Goal: Task Accomplishment & Management: Complete application form

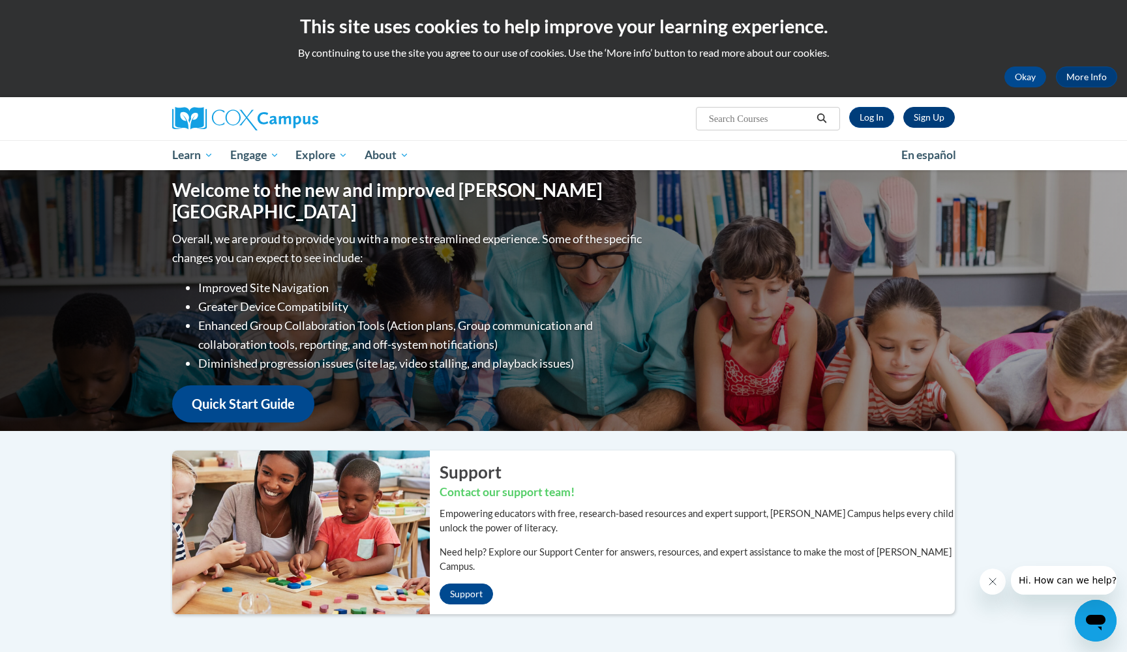
click at [926, 118] on link "Sign Up" at bounding box center [930, 117] width 52 height 21
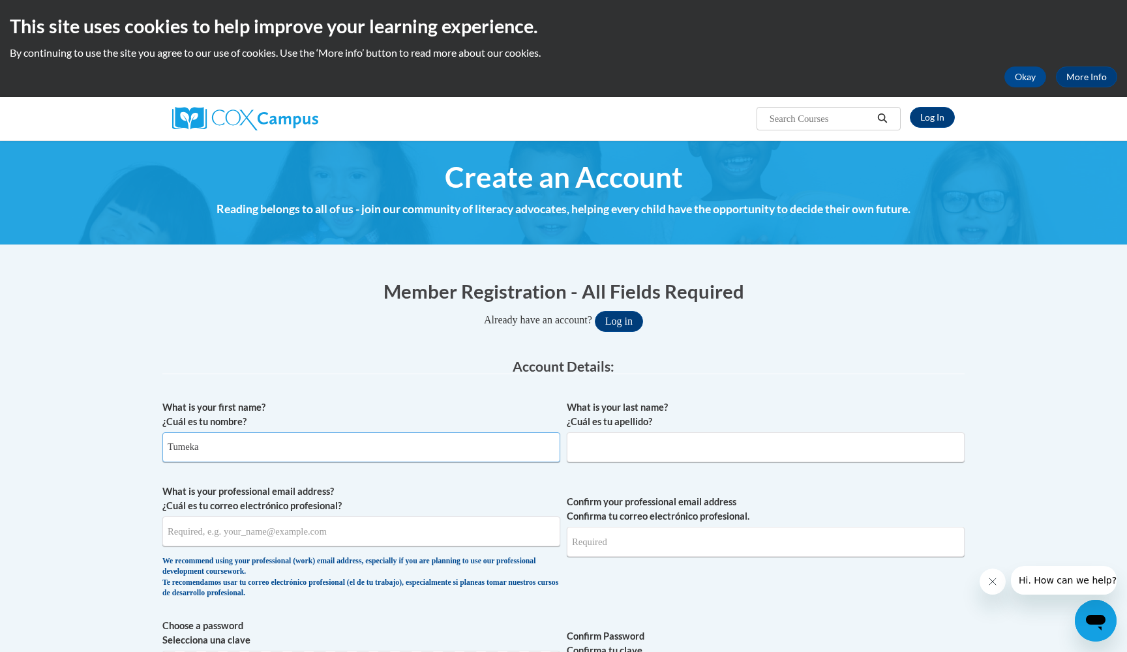
type input "Tumeka"
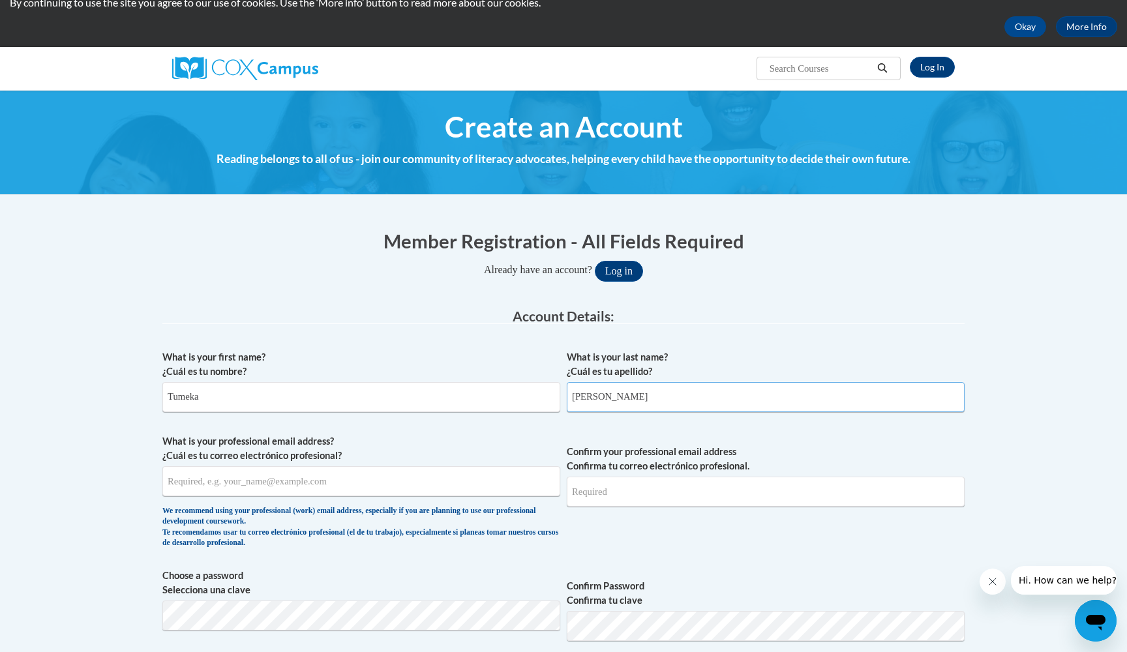
scroll to position [77, 0]
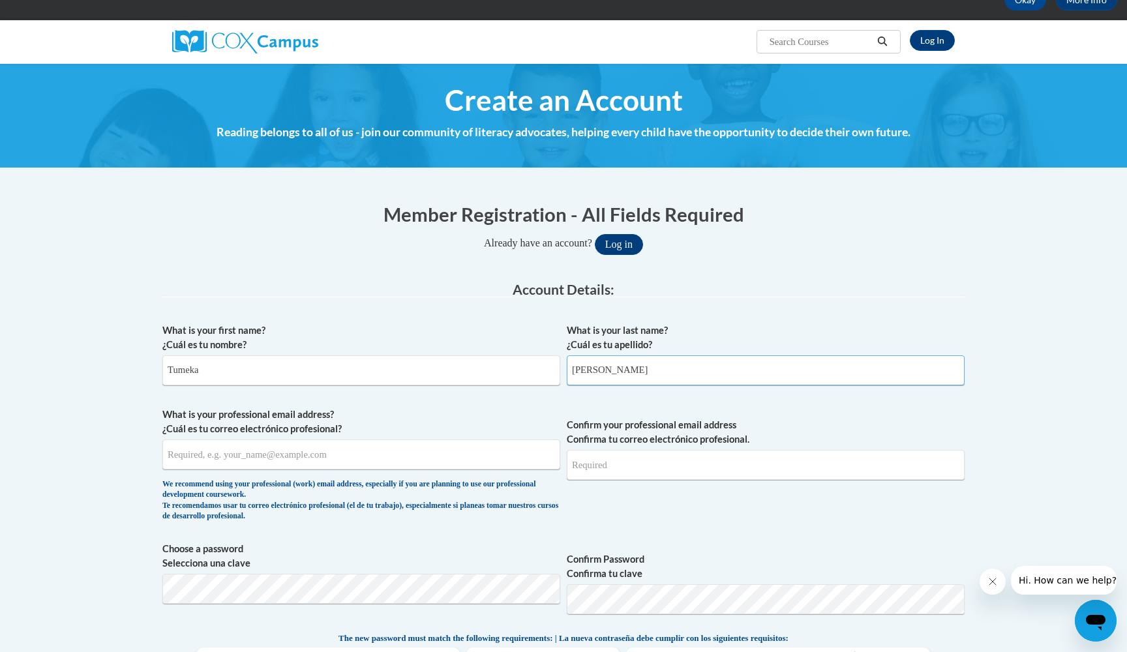
type input "Coleman"
type input "tumeka.dembry@k12.dc.gov"
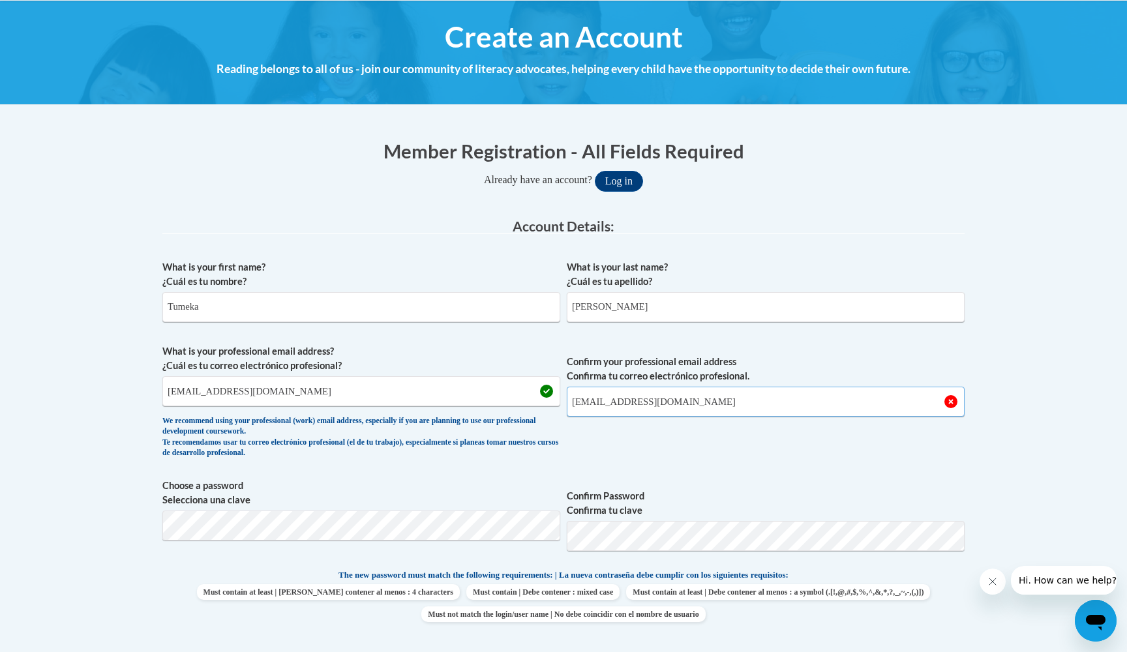
scroll to position [164, 0]
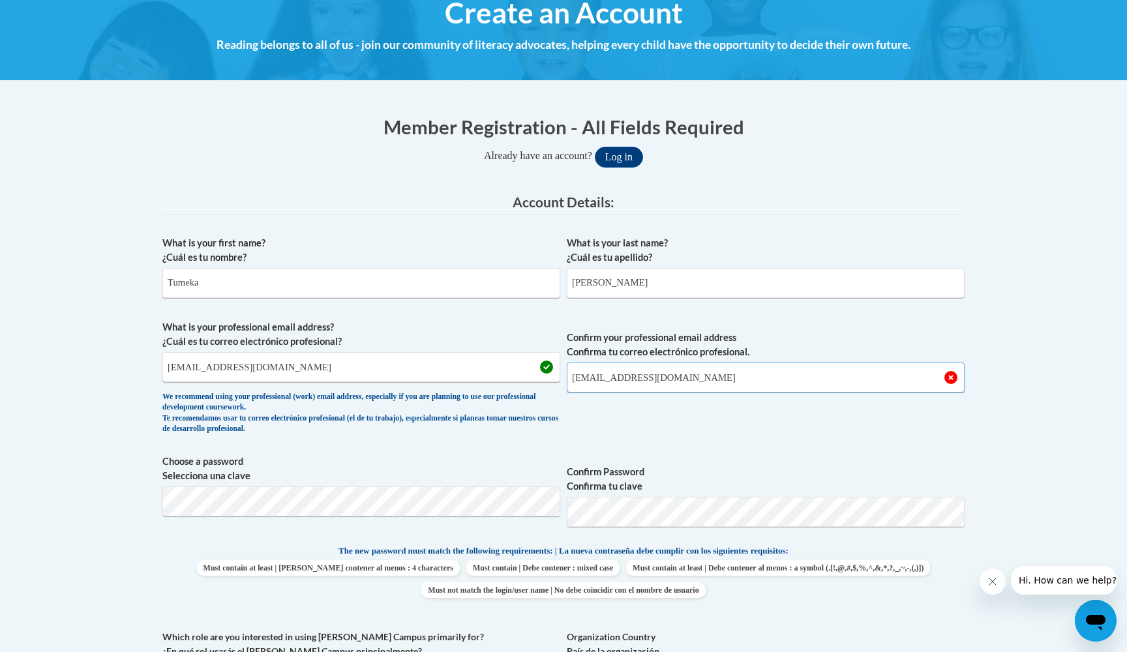
type input "tumeka.dembry@k12.dc.gov"
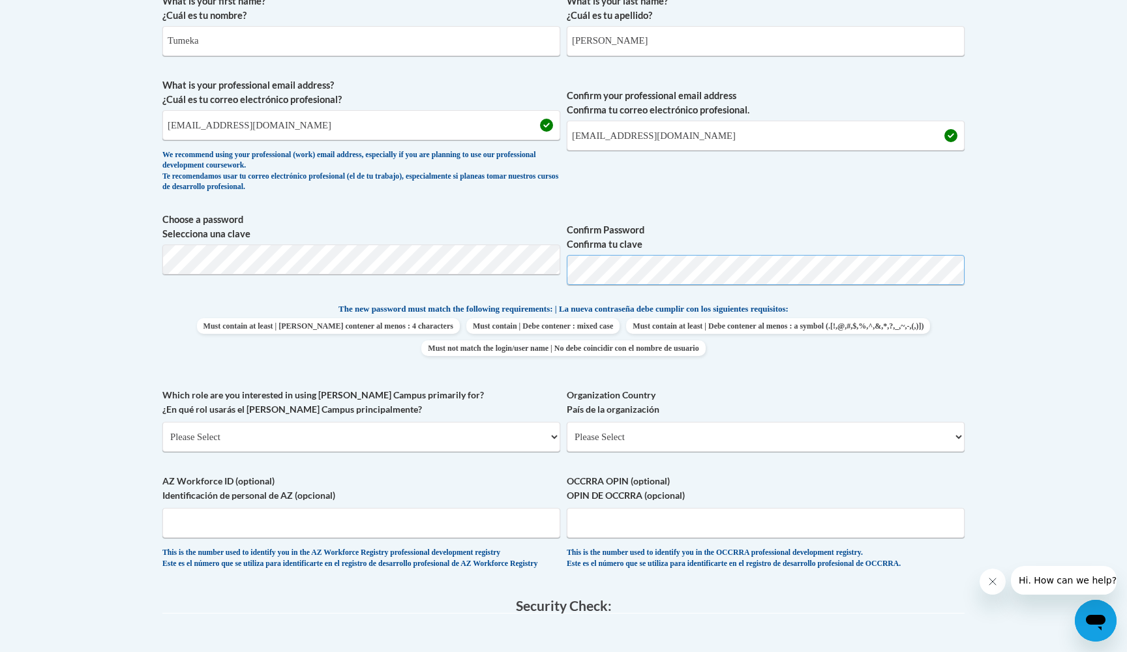
scroll to position [407, 0]
select select "fbf2d438-af2f-41f8-98f1-81c410e29de3"
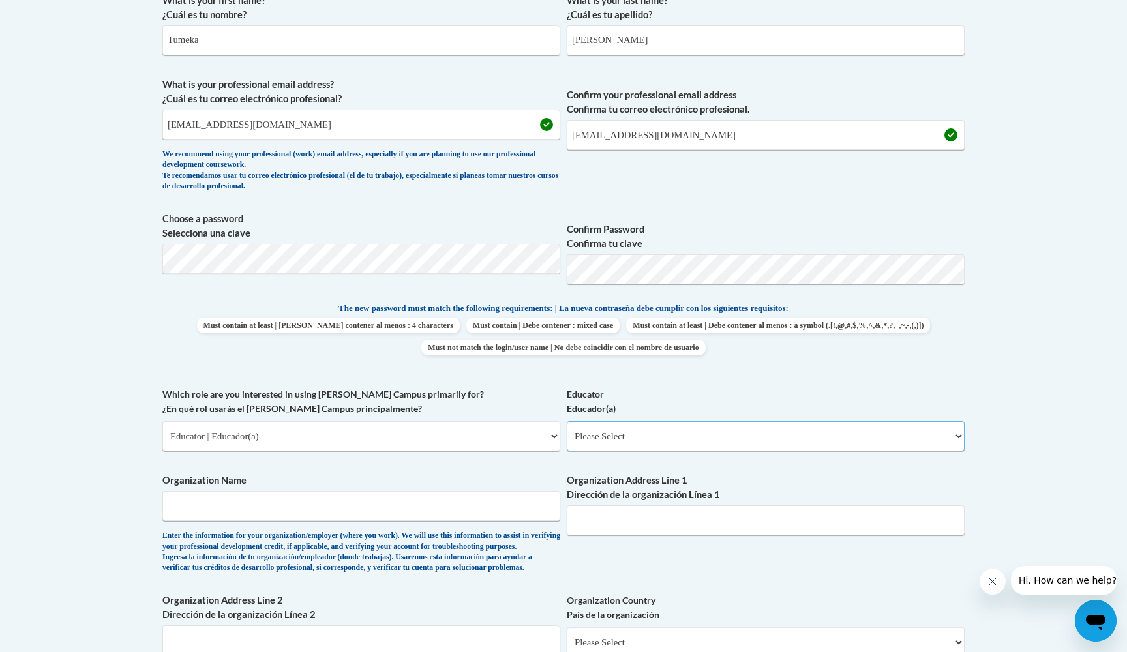
select select "5455f13f-8aeb-4200-a53b-f3dbe28286cf"
select select "5a18ea06-2b54-4451-96f2-d152daf9eac5"
select select "99b32b07-cffc-426c-8bf6-0cd77760d84b"
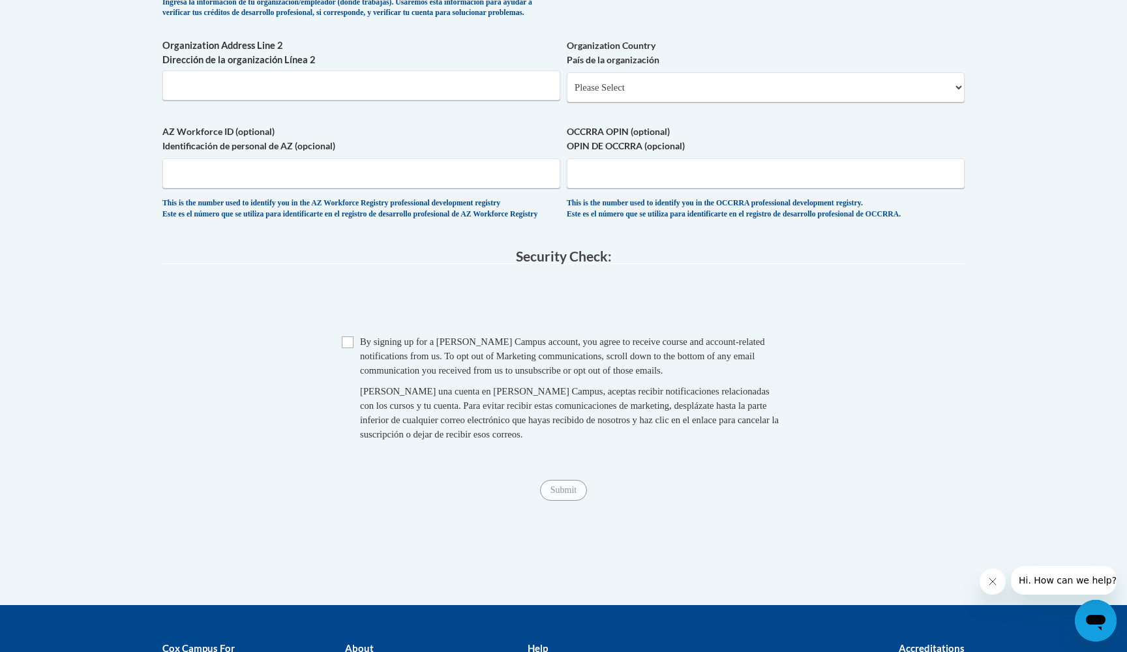
scroll to position [1011, 0]
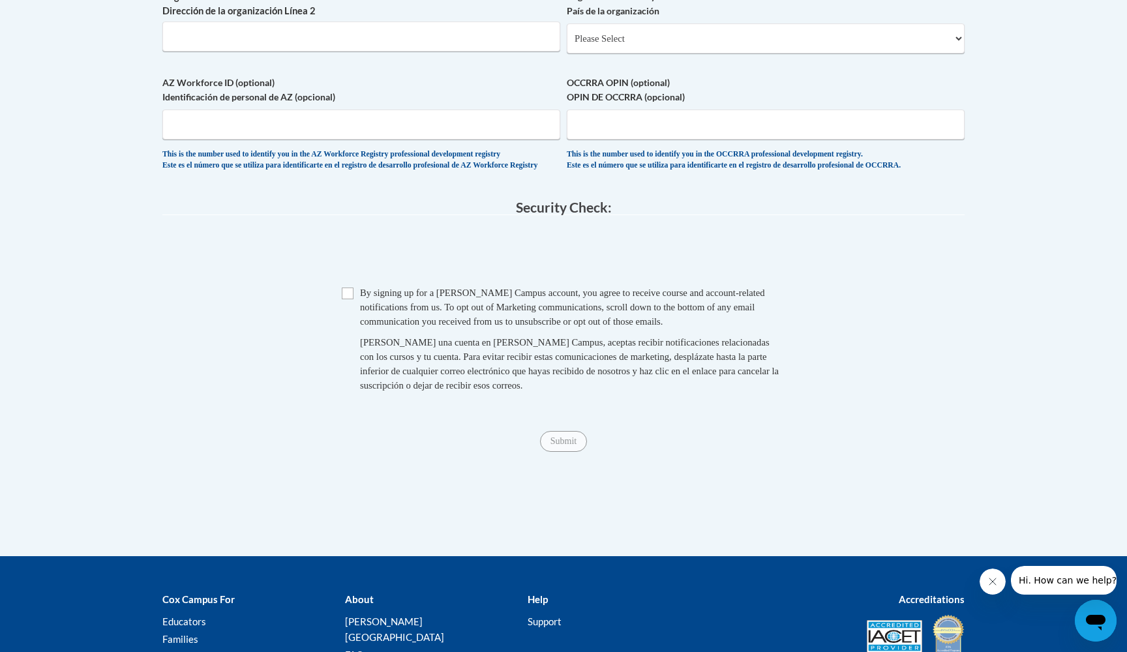
click at [347, 299] on input "Checkbox" at bounding box center [348, 294] width 12 height 12
checkbox input "true"
click at [564, 452] on input "Submit" at bounding box center [563, 441] width 47 height 21
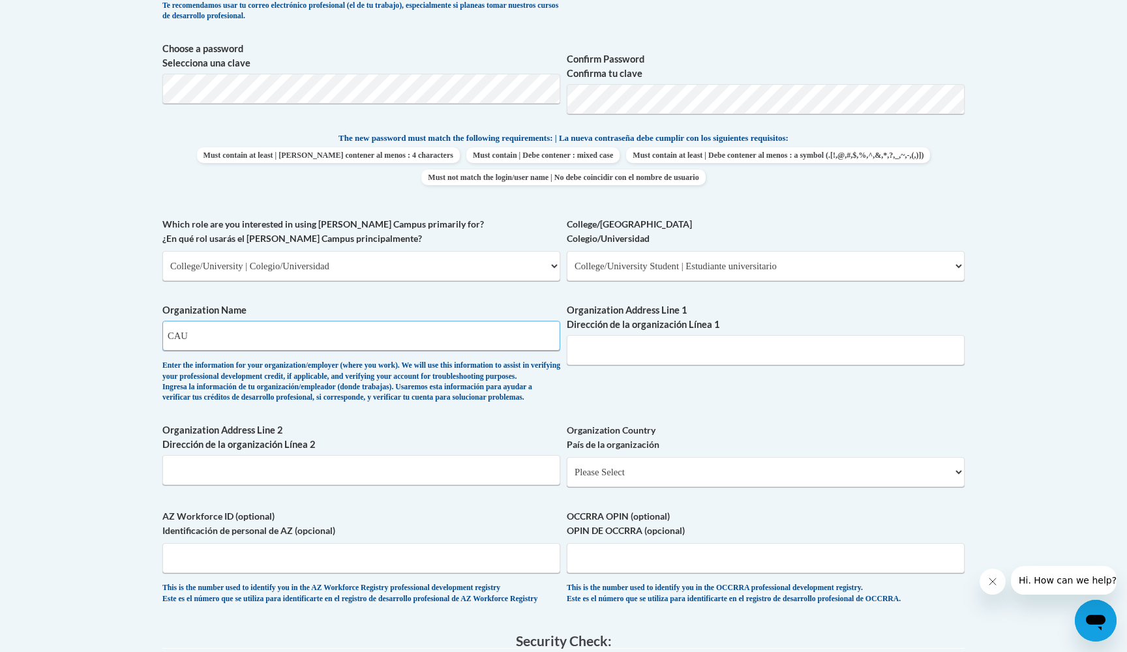
type input "CAU"
click at [699, 337] on input "CAU" at bounding box center [766, 350] width 398 height 30
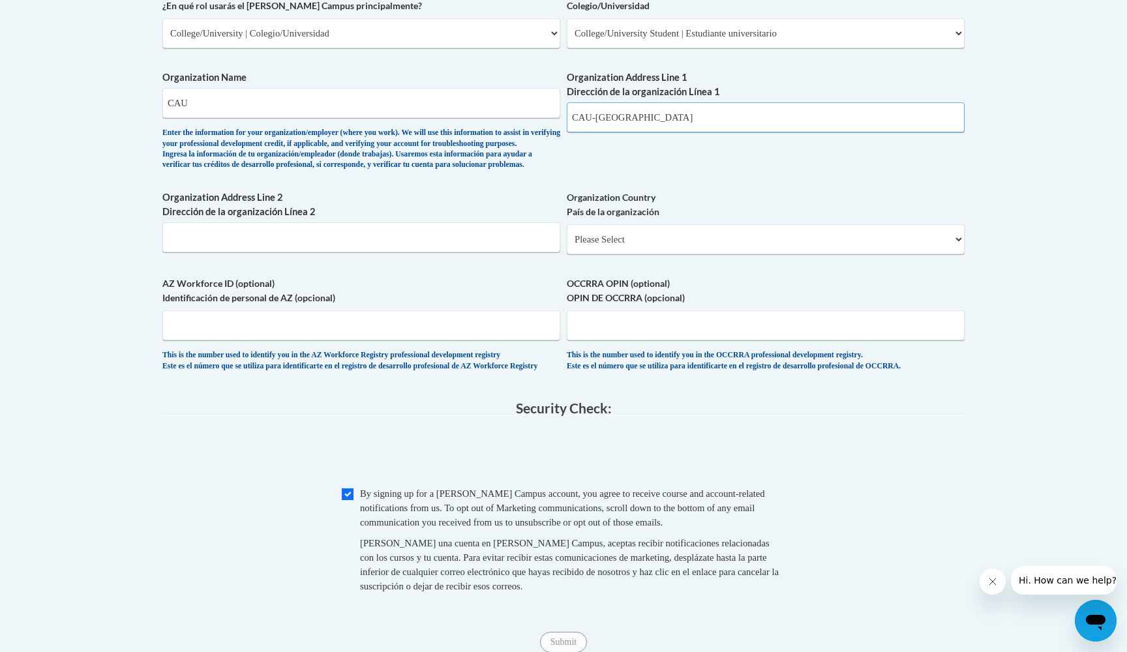
scroll to position [798, 0]
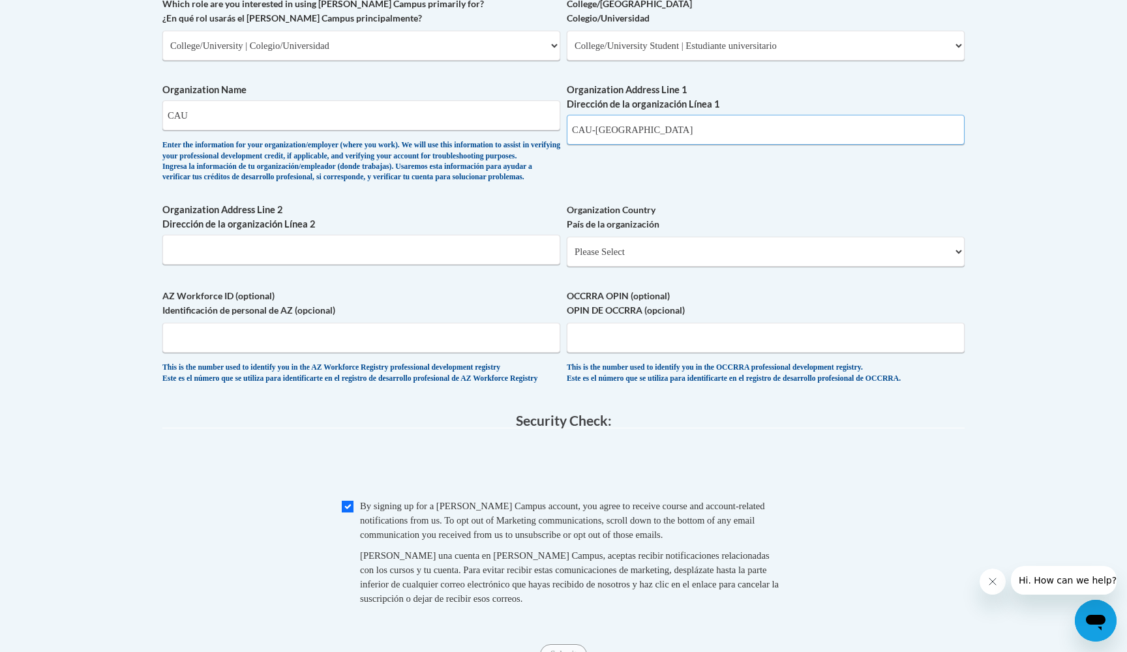
type input "CAU-DC"
drag, startPoint x: 193, startPoint y: 103, endPoint x: 139, endPoint y: 104, distance: 54.2
click at [139, 104] on body "This site uses cookies to help improve your learning experience. By continuing …" at bounding box center [563, 101] width 1127 height 1799
type input "DCPS"
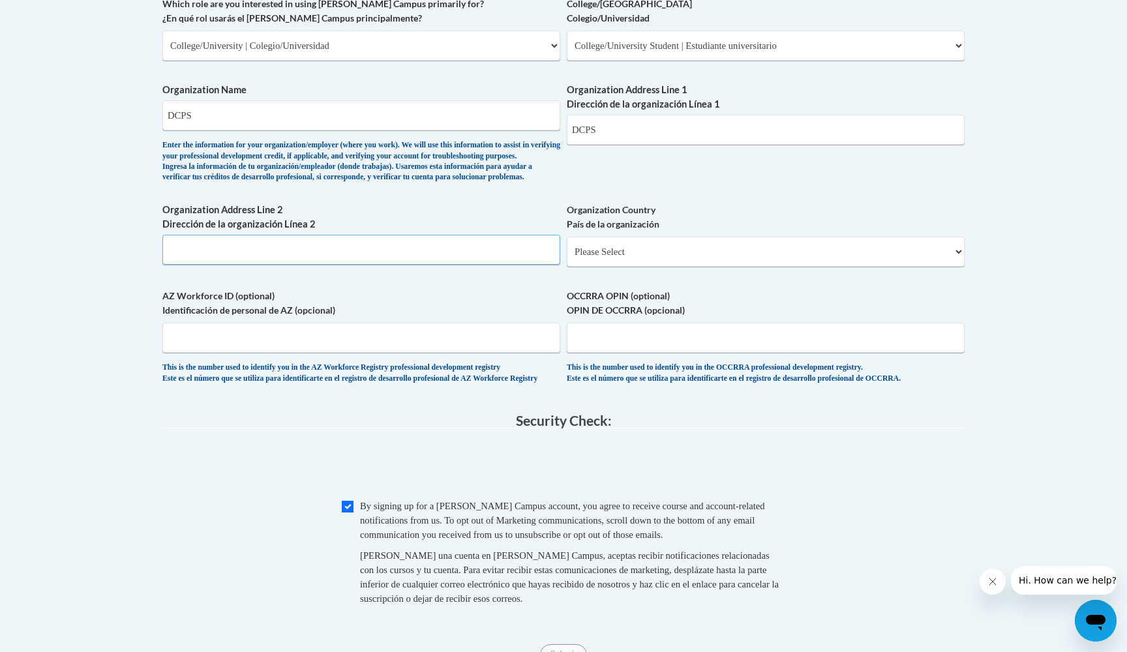
click at [282, 257] on input "Organization Address Line 2 Dirección de la organización Línea 2" at bounding box center [361, 250] width 398 height 30
type input "1200 First Street"
select select "ad49bcad-a171-4b2e-b99c-48b446064914"
select select
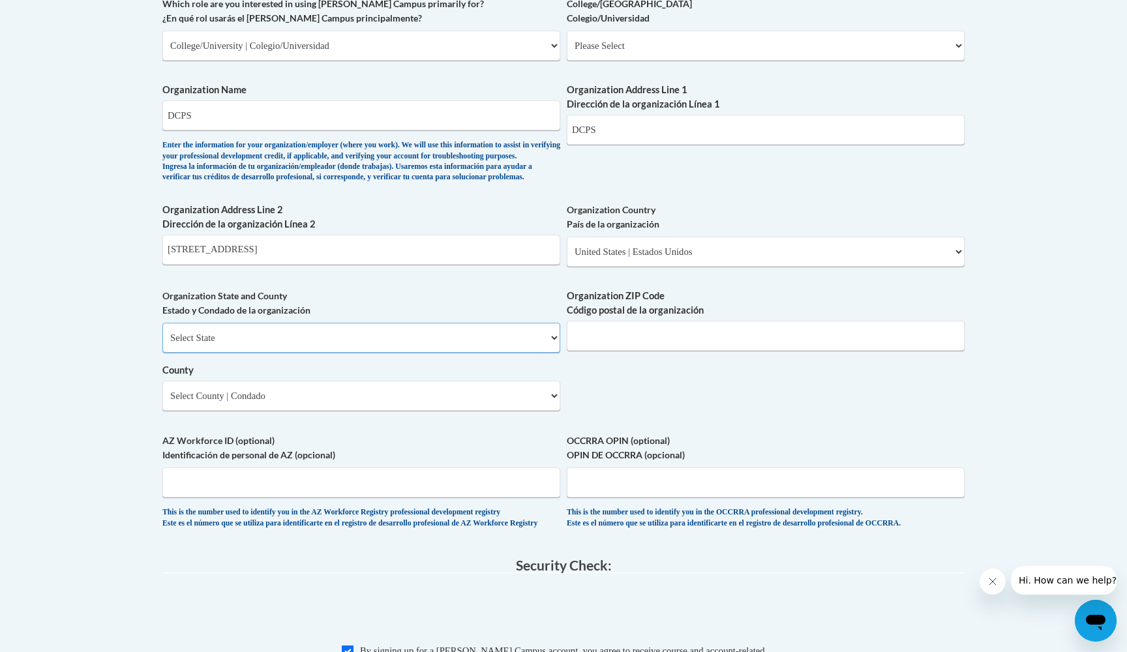
select select "District of Columbia"
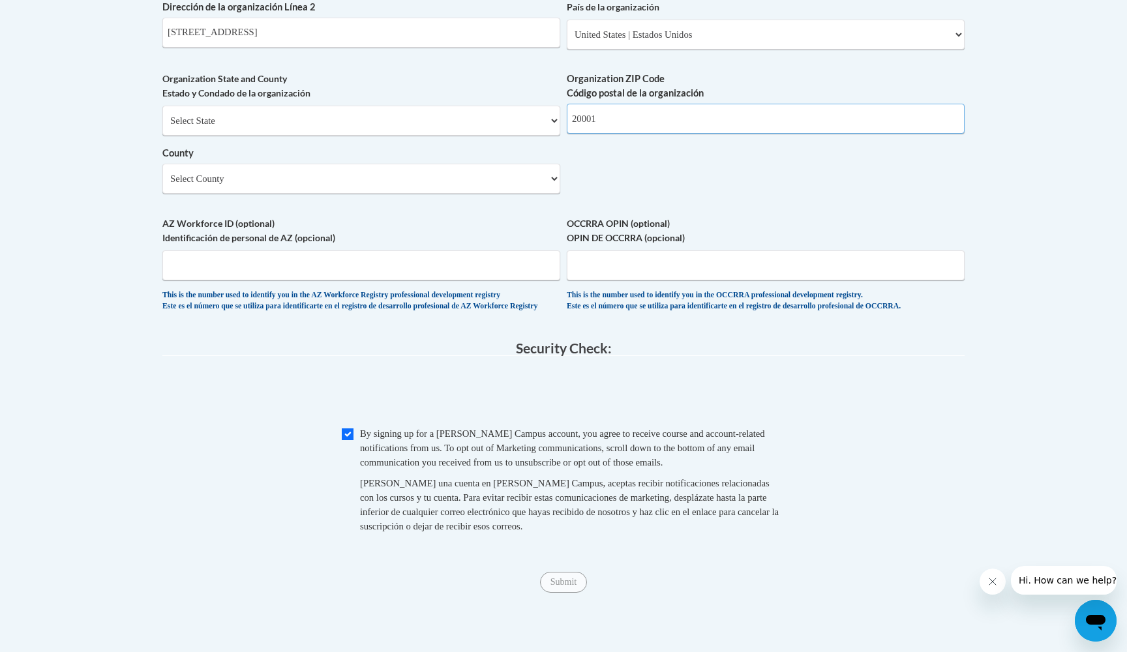
scroll to position [1119, 0]
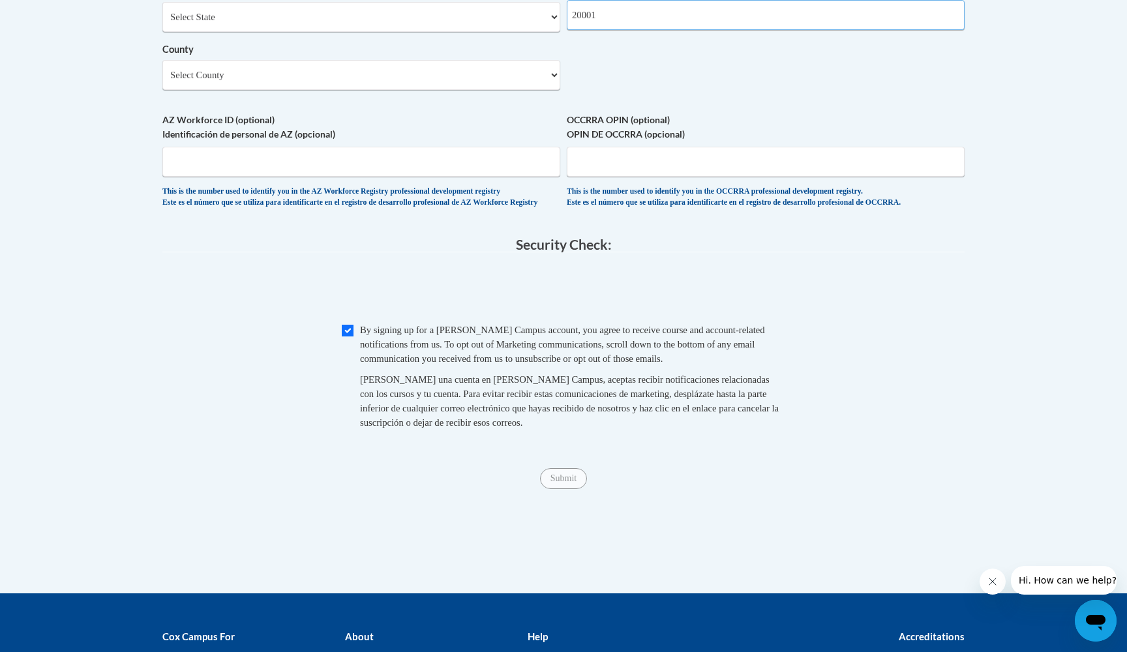
type input "20001"
click at [553, 483] on input "Submit" at bounding box center [563, 478] width 47 height 21
